Goal: Task Accomplishment & Management: Manage account settings

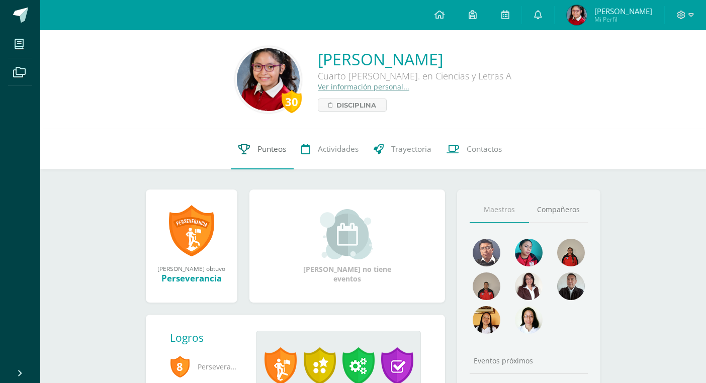
click at [279, 146] on span "Punteos" at bounding box center [271, 149] width 29 height 11
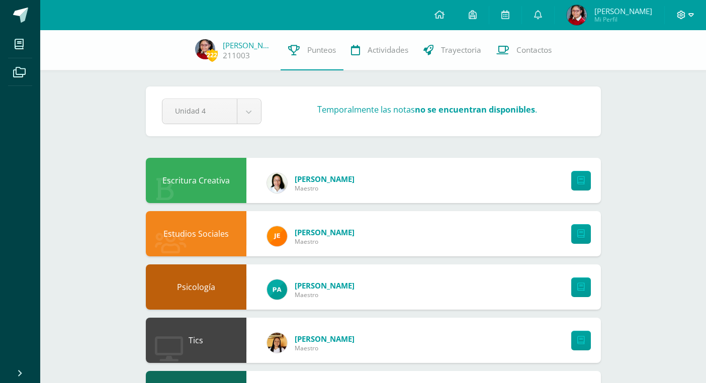
click at [692, 14] on icon at bounding box center [691, 15] width 6 height 4
click at [655, 71] on span "Cerrar sesión" at bounding box center [659, 69] width 45 height 10
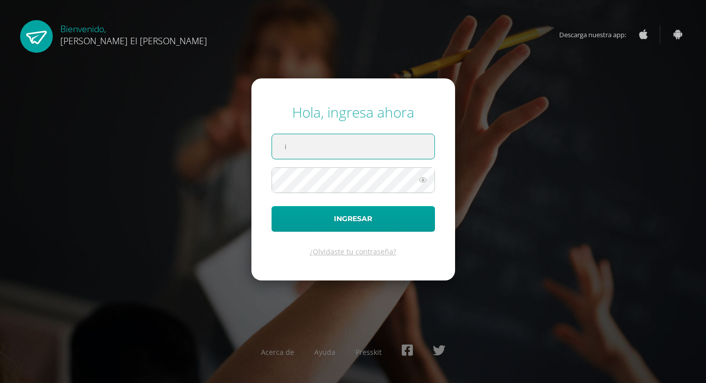
type input "in"
type input "ingrodastott@yahoo.com.mx"
click at [353, 219] on button "Ingresar" at bounding box center [352, 219] width 163 height 26
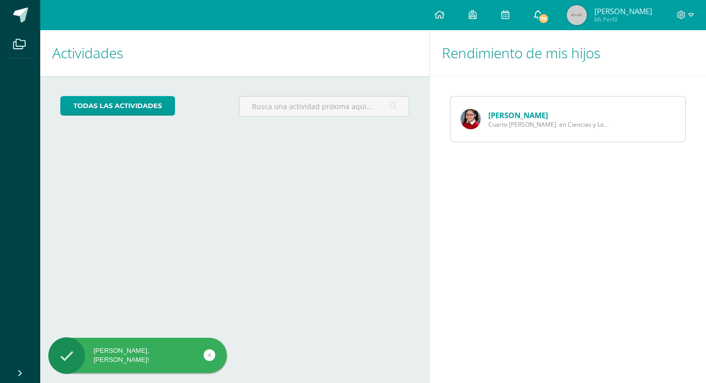
click at [540, 24] on link "75" at bounding box center [538, 15] width 32 height 30
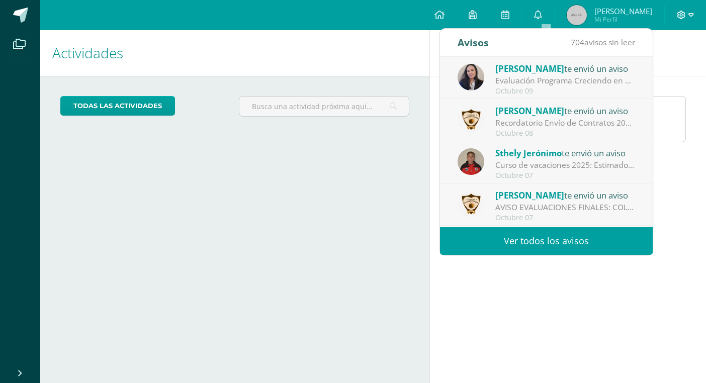
click at [692, 12] on icon at bounding box center [691, 15] width 6 height 9
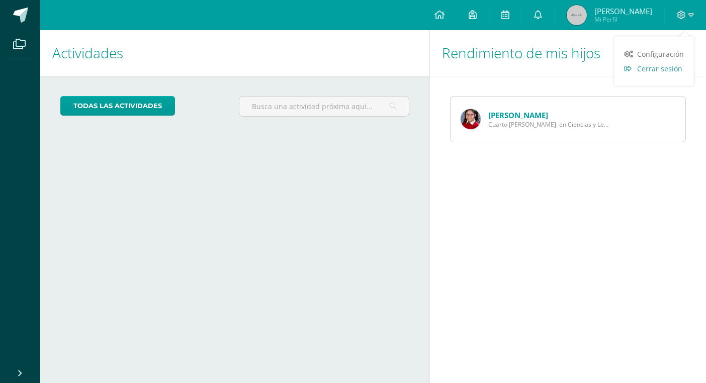
click at [656, 67] on span "Cerrar sesión" at bounding box center [659, 69] width 45 height 10
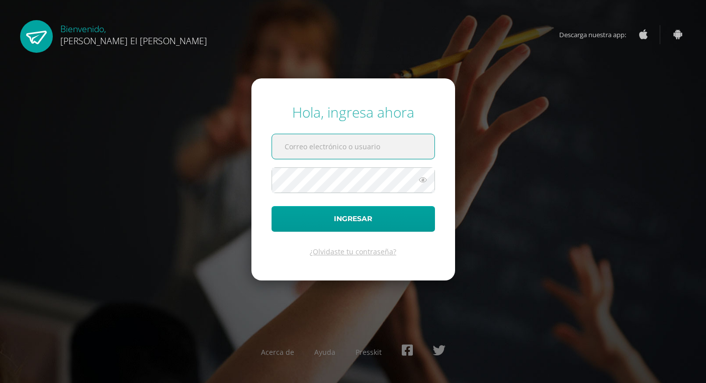
type input "a"
type input "[EMAIL_ADDRESS][DOMAIN_NAME]"
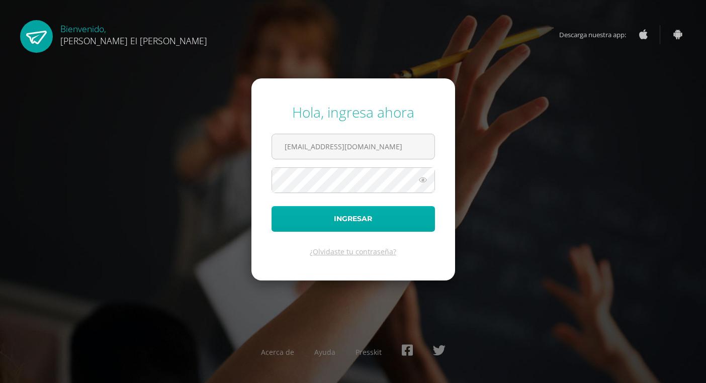
click at [358, 219] on button "Ingresar" at bounding box center [352, 219] width 163 height 26
